Goal: Task Accomplishment & Management: Manage account settings

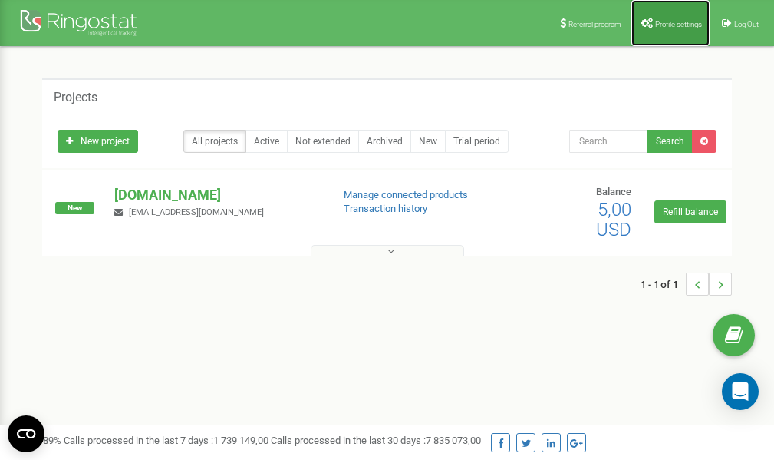
click at [656, 24] on span "Profile settings" at bounding box center [678, 24] width 47 height 8
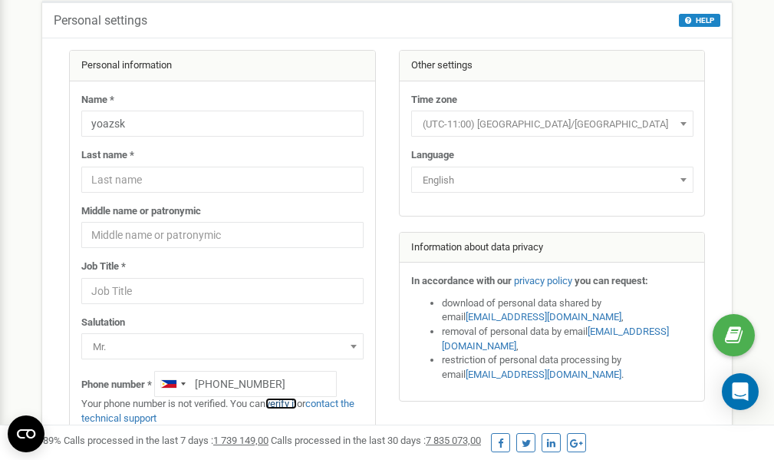
click at [282, 402] on link "verify it" at bounding box center [280, 403] width 31 height 12
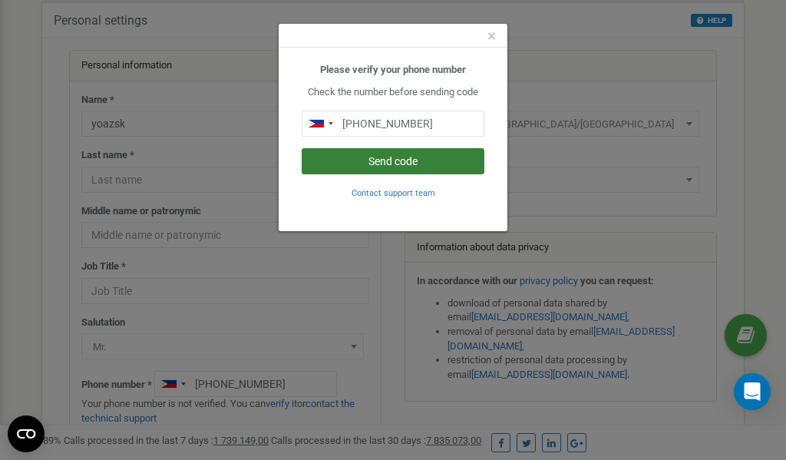
click at [371, 160] on button "Send code" at bounding box center [393, 161] width 183 height 26
